Goal: Task Accomplishment & Management: Use online tool/utility

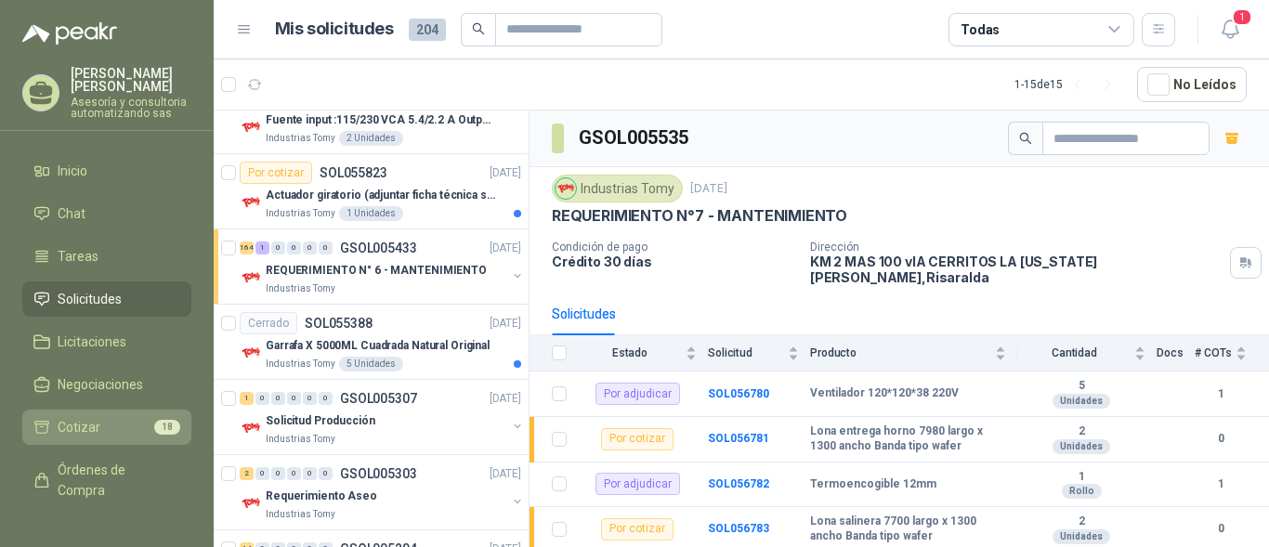
scroll to position [47, 0]
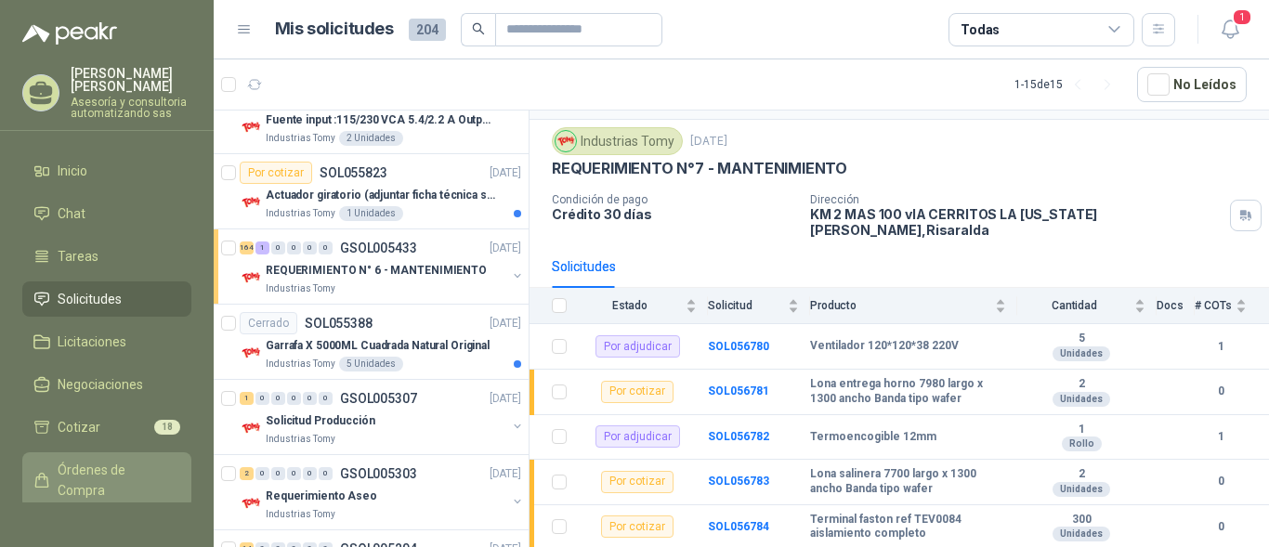
click at [100, 474] on span "Órdenes de Compra" at bounding box center [116, 480] width 116 height 41
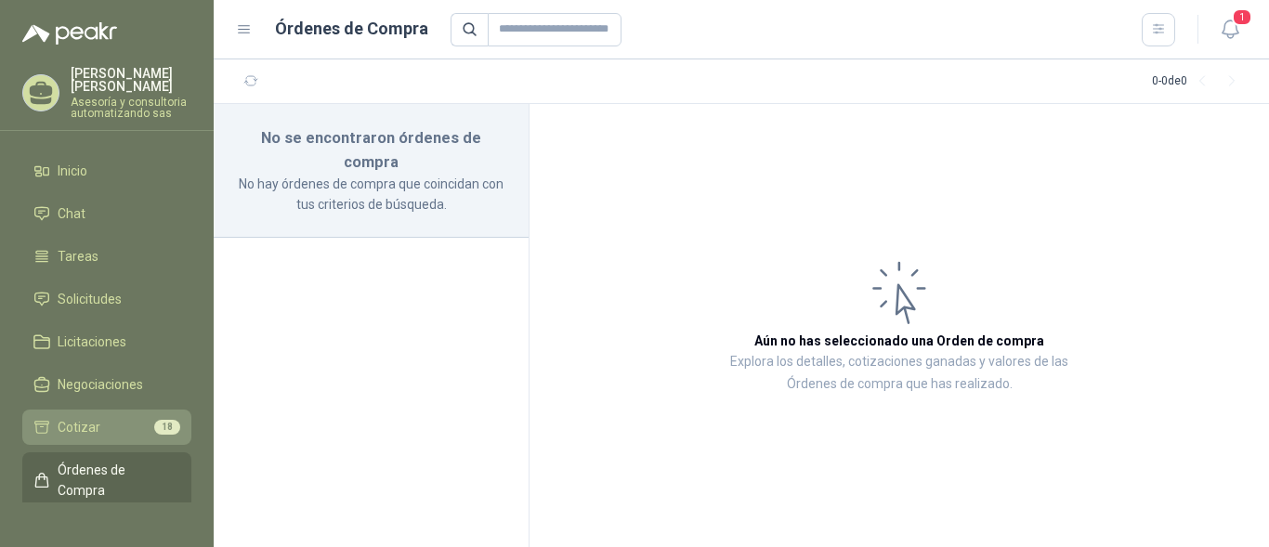
click at [98, 423] on span "Cotizar" at bounding box center [79, 427] width 43 height 20
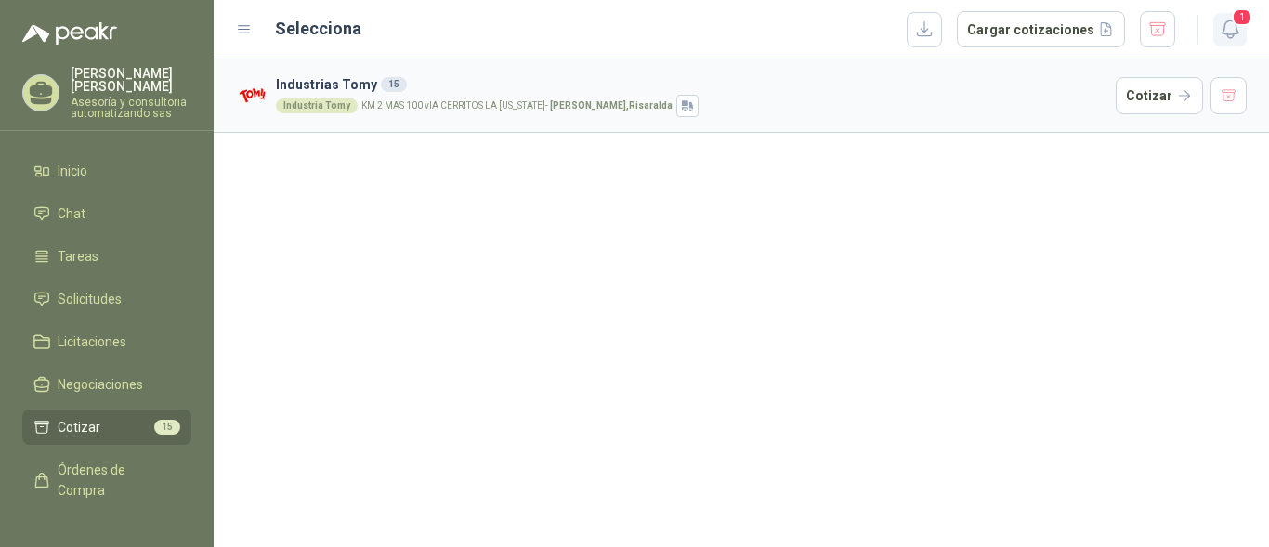
click at [1232, 19] on span "1" at bounding box center [1241, 17] width 20 height 18
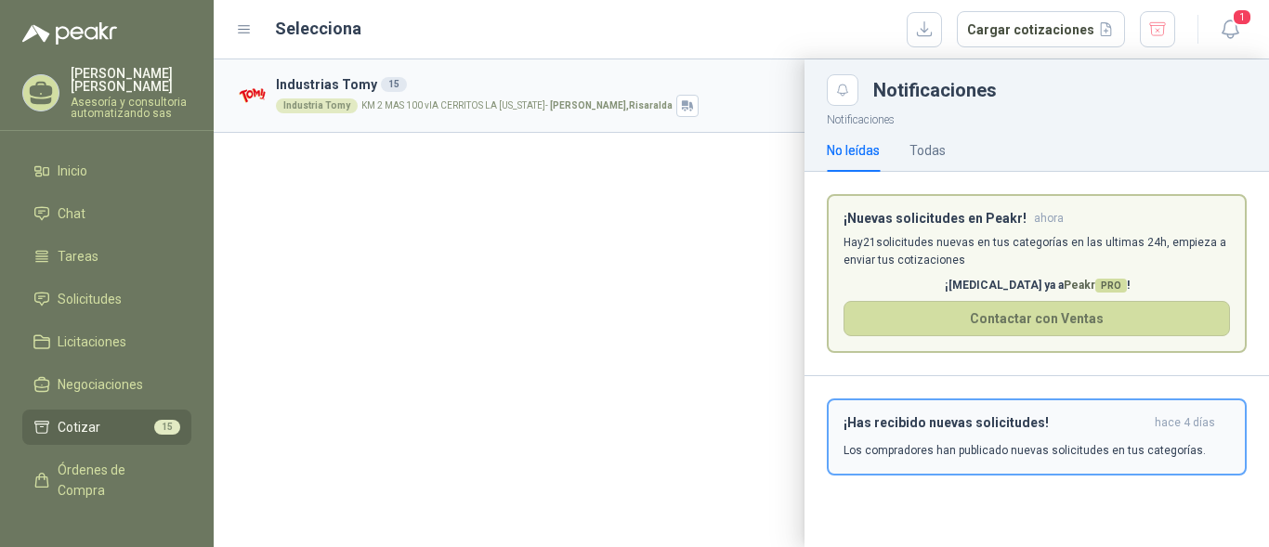
click at [1068, 445] on p "Los compradores han publicado nuevas solicitudes en tus categorías." at bounding box center [1024, 450] width 362 height 17
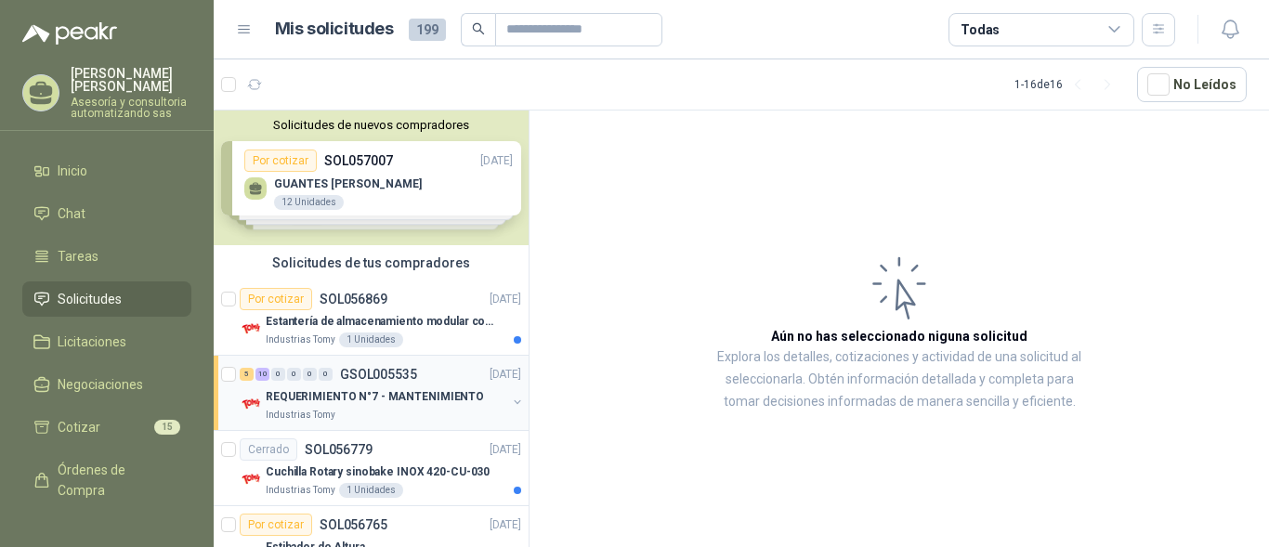
click at [423, 380] on div "5 10 0 0 0 0 GSOL005535 [DATE]" at bounding box center [382, 374] width 285 height 22
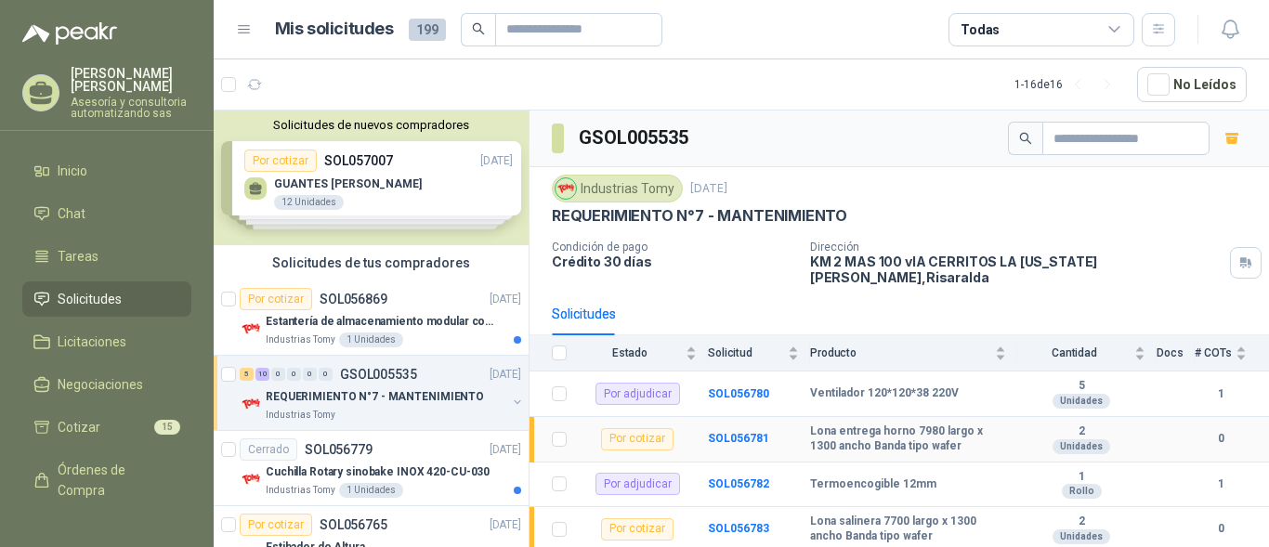
click at [679, 446] on td "Por cotizar" at bounding box center [643, 440] width 130 height 46
